Goal: Check status: Check status

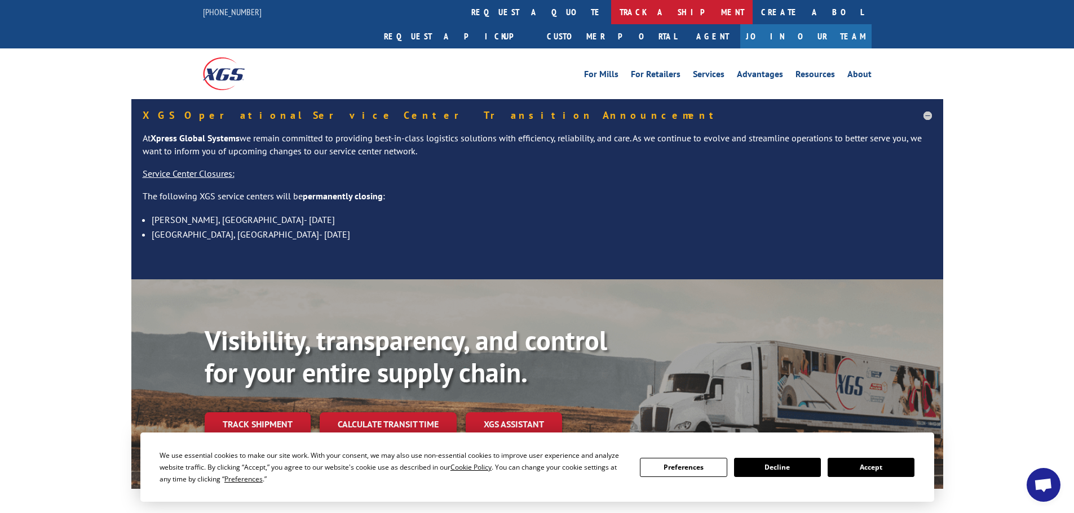
click at [611, 12] on link "track a shipment" at bounding box center [681, 12] width 141 height 24
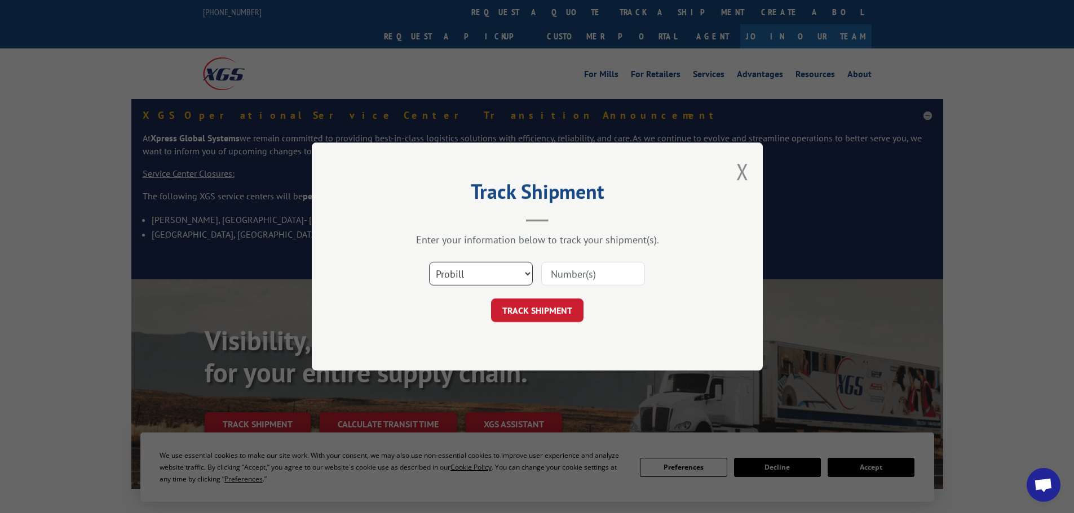
click at [490, 277] on select "Select category... Probill BOL PO" at bounding box center [481, 274] width 104 height 24
select select "po"
click at [429, 262] on select "Select category... Probill BOL PO" at bounding box center [481, 274] width 104 height 24
click at [588, 282] on input at bounding box center [593, 274] width 104 height 24
paste input "06514555"
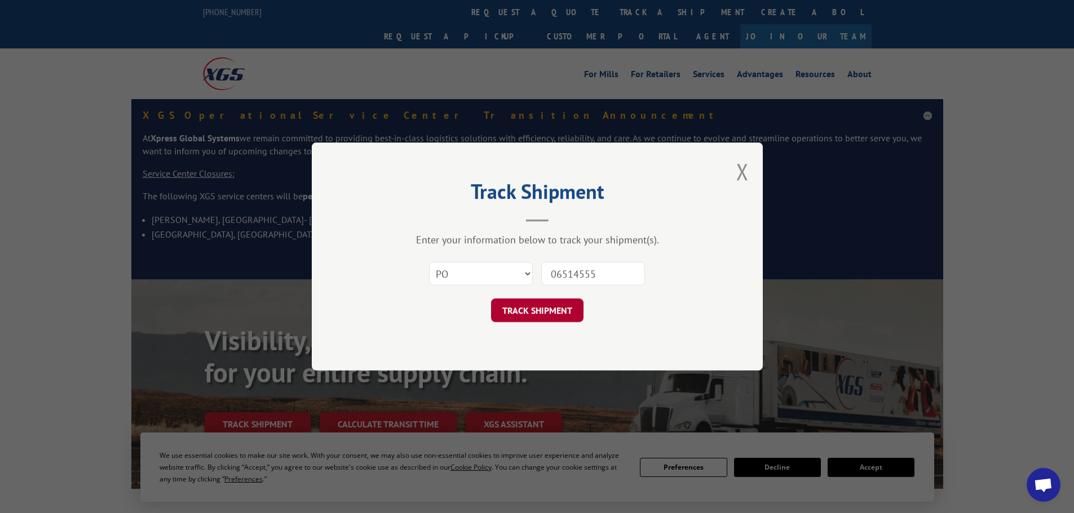
type input "06514555"
click at [528, 305] on button "TRACK SHIPMENT" at bounding box center [537, 311] width 92 height 24
